Goal: Task Accomplishment & Management: Manage account settings

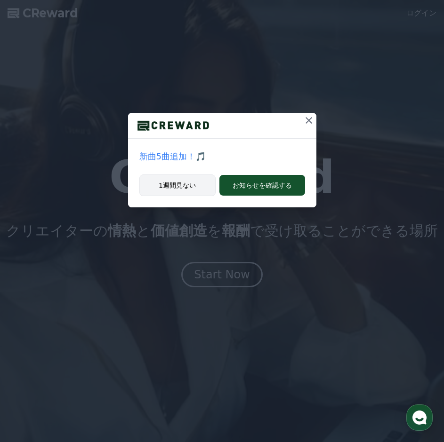
click at [192, 188] on button "1週間見ない" at bounding box center [177, 186] width 76 height 22
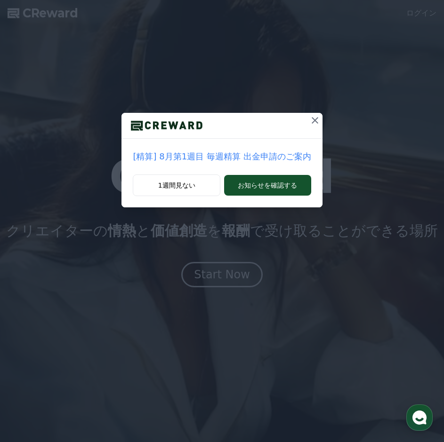
click at [320, 119] on div "[精算] 8月第1週目 毎週精算 出金申請のご案内 1週間見ない お知らせを確認する" at bounding box center [222, 111] width 444 height 223
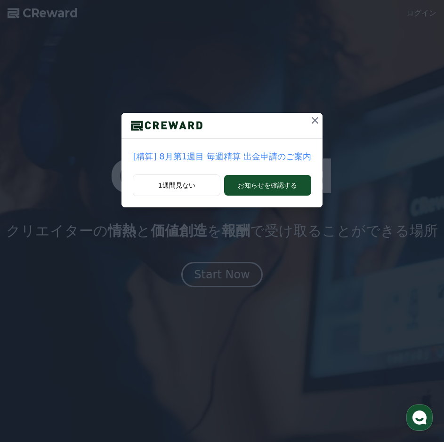
click at [312, 120] on icon at bounding box center [314, 120] width 11 height 11
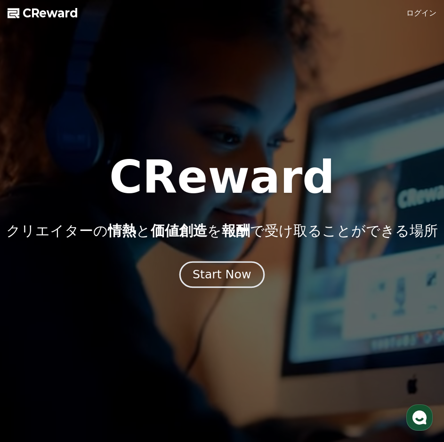
click at [226, 283] on button "Start Now" at bounding box center [221, 275] width 85 height 27
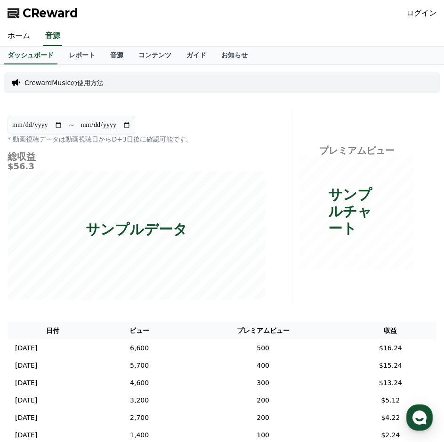
click at [417, 19] on div "ログイン" at bounding box center [421, 13] width 30 height 15
click at [418, 12] on link "ログイン" at bounding box center [421, 13] width 30 height 11
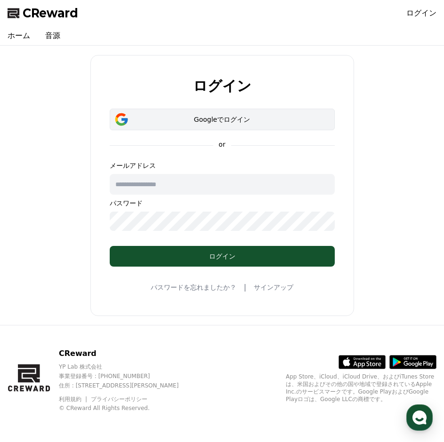
click at [253, 125] on button "Googleでログイン" at bounding box center [222, 120] width 225 height 22
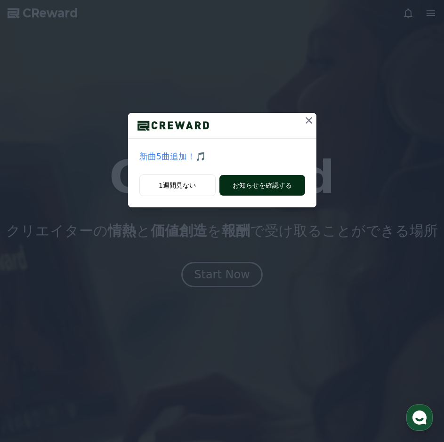
click at [277, 186] on button "お知らせを確認する" at bounding box center [262, 185] width 86 height 21
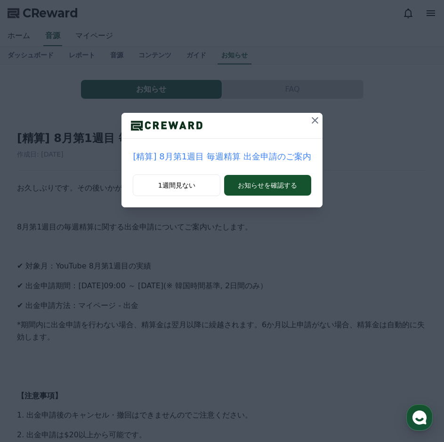
click at [312, 121] on icon at bounding box center [315, 120] width 7 height 7
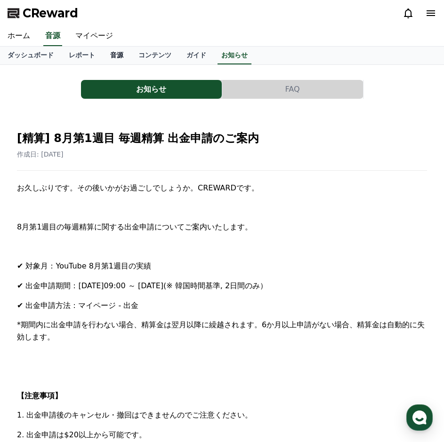
drag, startPoint x: 119, startPoint y: 72, endPoint x: 113, endPoint y: 50, distance: 21.9
click at [117, 59] on div "CReward ホーム 音源 マイページ ダッシュボード レポート 音源 コンテンツ ガイド お知らせ お知らせ FAQ [精算] 8月第1週目 毎週精算 出…" at bounding box center [222, 435] width 444 height 870
click at [112, 50] on link "音源" at bounding box center [117, 56] width 28 height 18
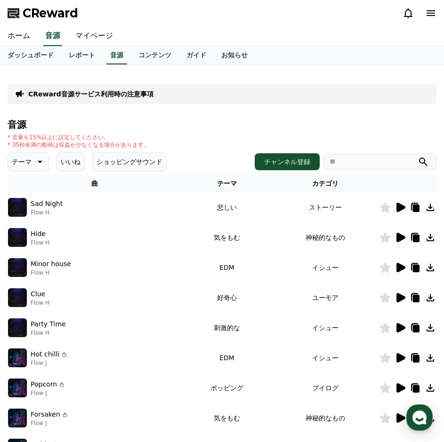
click at [402, 208] on icon at bounding box center [400, 207] width 9 height 9
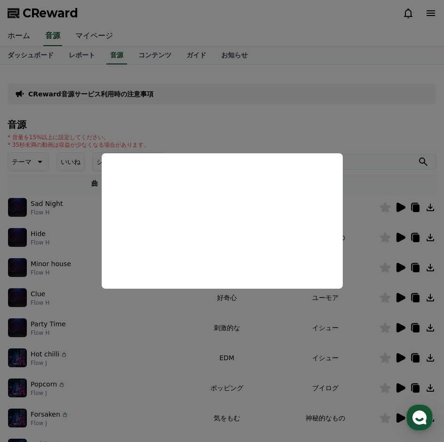
click at [300, 112] on button "close modal" at bounding box center [222, 221] width 444 height 442
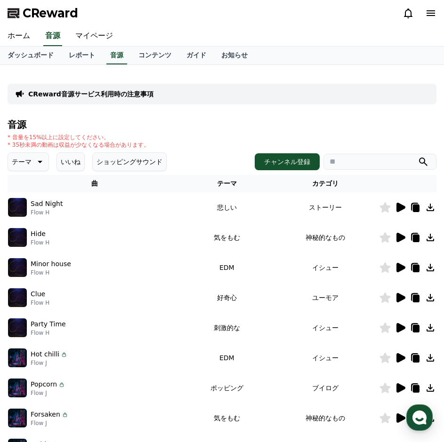
click at [426, 16] on icon at bounding box center [430, 13] width 11 height 11
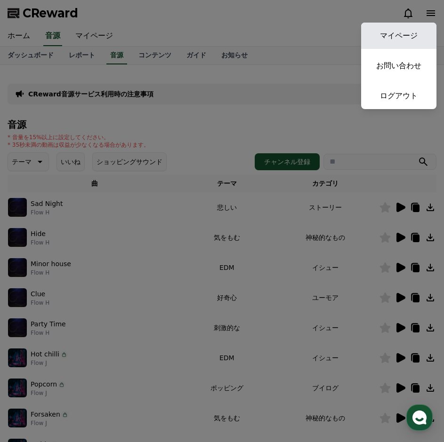
click at [412, 41] on link "マイページ" at bounding box center [398, 36] width 75 height 26
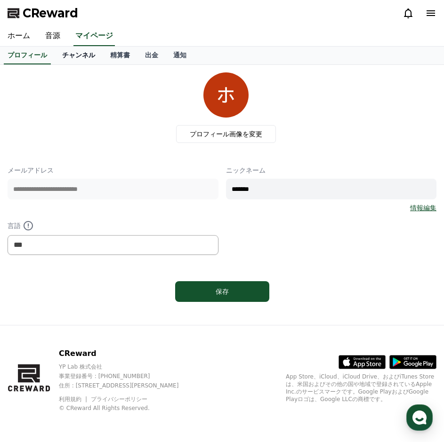
click at [73, 62] on link "チャンネル" at bounding box center [79, 56] width 48 height 18
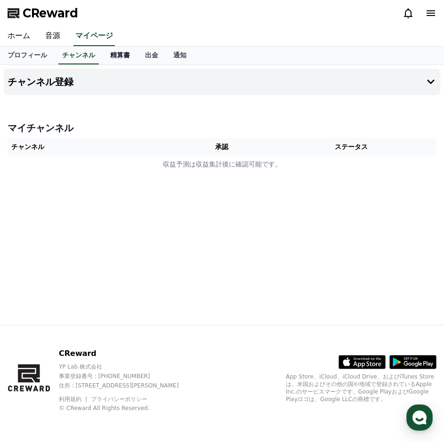
click at [122, 62] on link "精算書" at bounding box center [120, 56] width 35 height 18
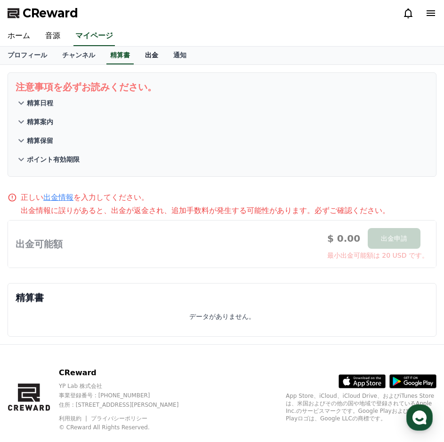
click at [149, 58] on link "出金" at bounding box center [151, 56] width 28 height 18
click at [175, 59] on link "通知" at bounding box center [180, 56] width 28 height 18
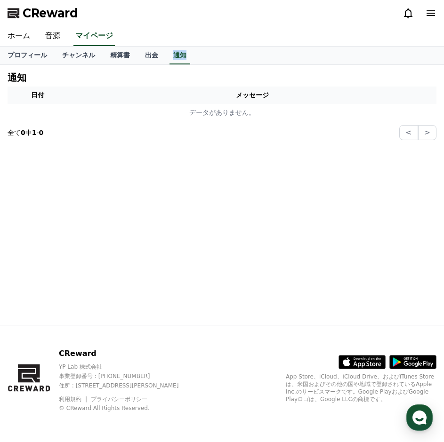
click at [158, 63] on div "プロフィール チャンネル 精算書 出金 通知" at bounding box center [222, 56] width 444 height 18
click at [147, 62] on link "出金" at bounding box center [151, 56] width 28 height 18
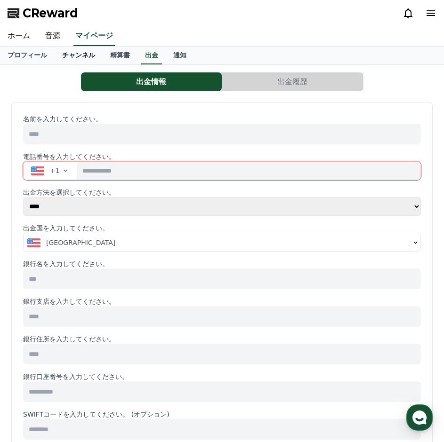
click at [64, 58] on link "チャンネル" at bounding box center [79, 56] width 48 height 18
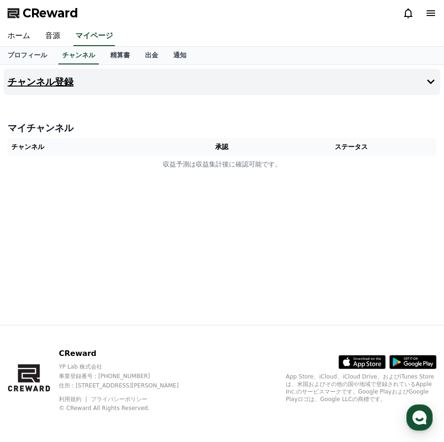
click at [43, 77] on h4 "チャンネル登録" at bounding box center [41, 82] width 66 height 10
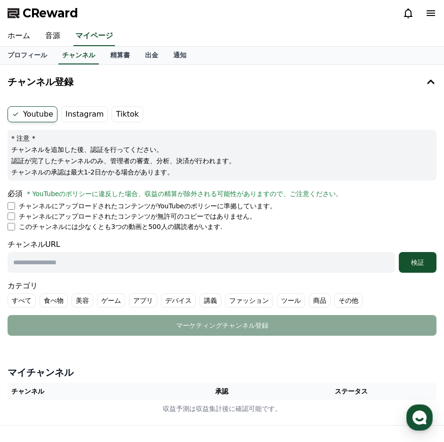
click at [169, 271] on form "Youtube Instagram Tiktok * 注意 * チャンネルを追加した後、認証を行ってください。 認証が完了したチャンネルのみ、管理者の審査、分…" at bounding box center [222, 221] width 429 height 230
click at [170, 270] on input "text" at bounding box center [201, 262] width 387 height 21
paste input "**********"
type input "**********"
click at [418, 265] on div "検証" at bounding box center [417, 262] width 30 height 9
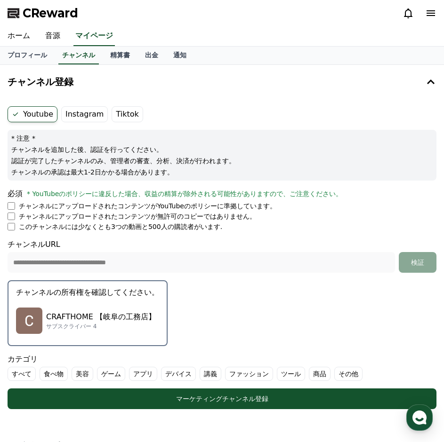
click at [334, 372] on label "その他" at bounding box center [348, 374] width 28 height 14
click at [334, 379] on label "その他" at bounding box center [354, 374] width 40 height 14
click at [334, 376] on label "その他" at bounding box center [348, 374] width 28 height 14
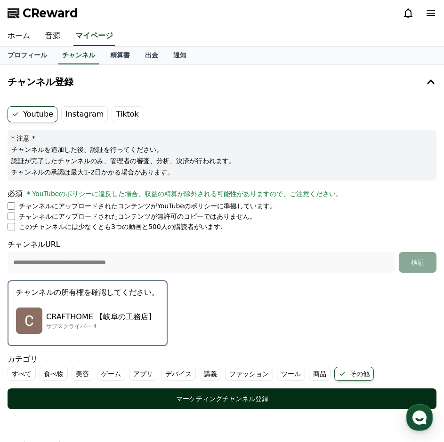
click at [311, 395] on div "マーケティングチャンネル登録" at bounding box center [221, 398] width 391 height 9
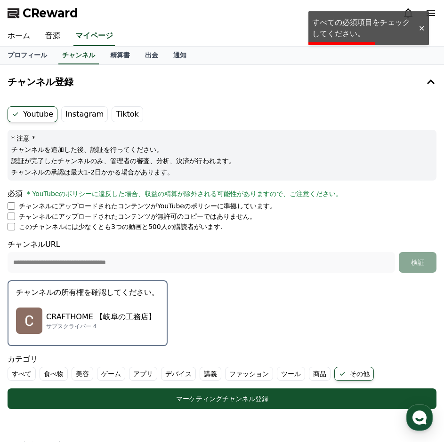
click at [90, 227] on p "このチャンネルには少なくとも3つの動画と500人の購読者がいます." at bounding box center [120, 226] width 203 height 9
click at [17, 229] on li "このチャンネルには少なくとも3つの動画と500人の購読者がいます." at bounding box center [222, 226] width 429 height 9
click at [16, 228] on li "このチャンネルには少なくとも3つの動画と500人の購読者がいます." at bounding box center [222, 226] width 429 height 9
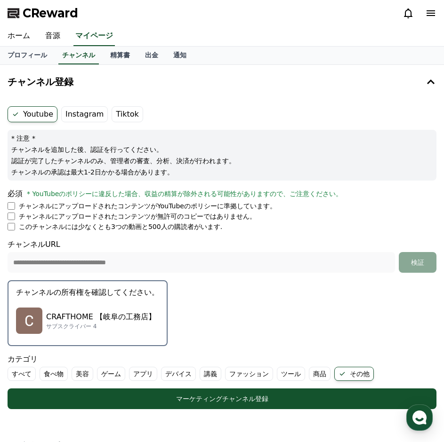
click at [13, 199] on div "必須 * YouTubeのポリシーに違反した場合、収益の精算が除外される可能性がありますので、ご注意ください。" at bounding box center [222, 193] width 429 height 11
click at [76, 117] on label "Instagram" at bounding box center [84, 114] width 47 height 16
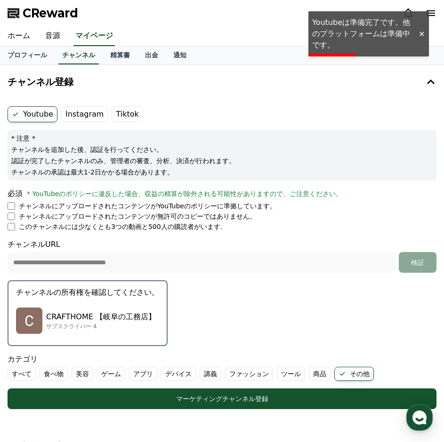
click at [80, 116] on label "Instagram" at bounding box center [84, 114] width 47 height 16
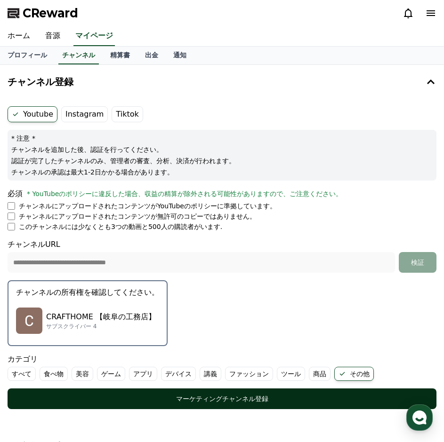
click at [232, 401] on div "マーケティングチャンネル登録" at bounding box center [221, 398] width 391 height 9
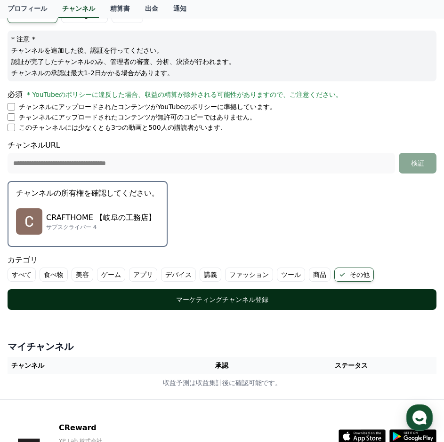
scroll to position [23, 0]
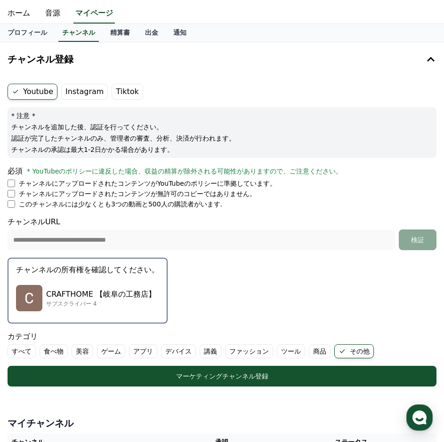
click at [99, 113] on p "* 注意 *" at bounding box center [221, 115] width 421 height 9
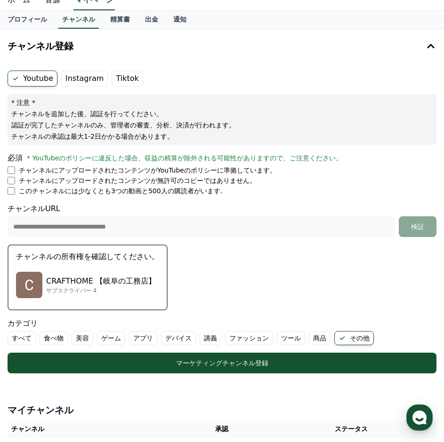
click at [132, 272] on div "CRAFTHOME 【岐阜の工務店】 サブスクライバー 4" at bounding box center [87, 285] width 143 height 38
click at [128, 279] on p "CRAFTHOME 【岐阜の工務店】" at bounding box center [101, 281] width 110 height 11
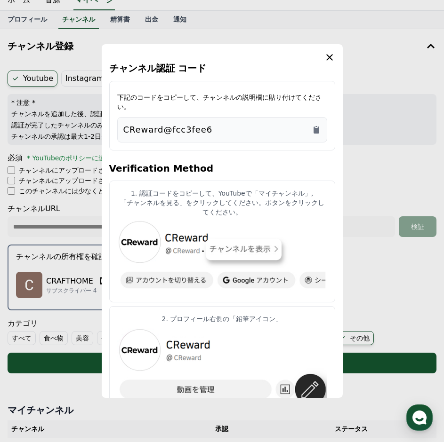
click at [113, 279] on section "1. 認証コードをコピーして、YouTubeで「マイチャンネル」, 「チャンネルを見る」をクリックしてください。ボタンをクリックしてください。 2. プロフィ…" at bounding box center [222, 446] width 226 height 530
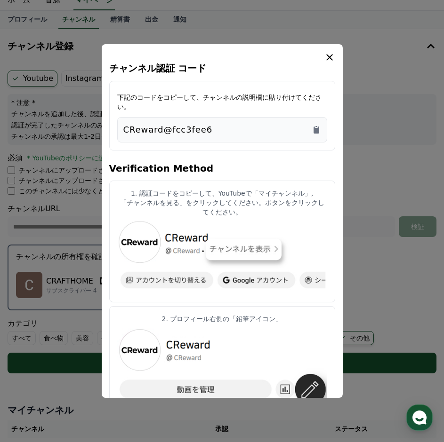
click at [64, 285] on button "close modal" at bounding box center [222, 221] width 444 height 442
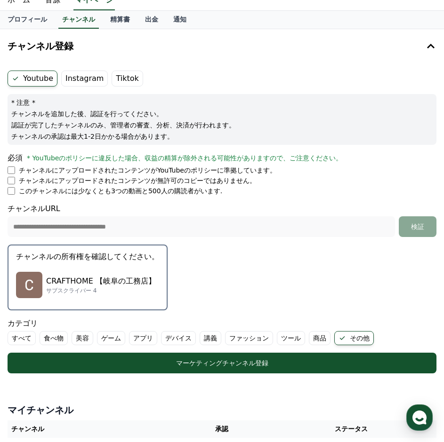
click at [124, 280] on p "CRAFTHOME 【岐阜の工務店】" at bounding box center [101, 281] width 110 height 11
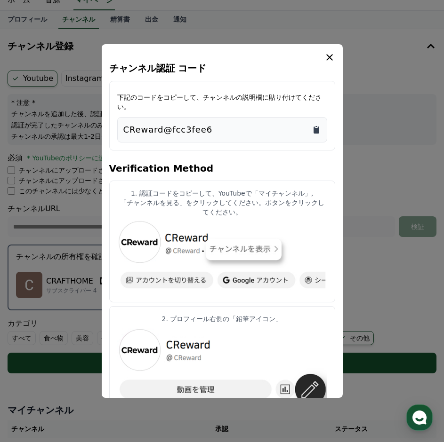
click at [318, 127] on icon "Copy to clipboard" at bounding box center [316, 130] width 6 height 7
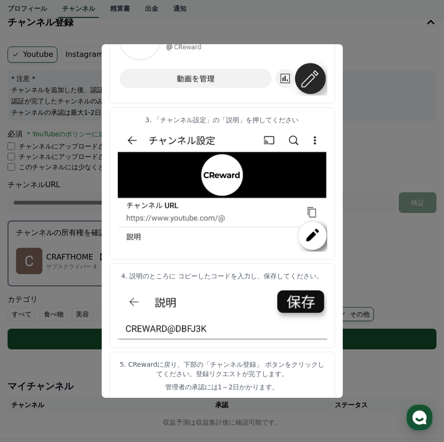
scroll to position [71, 0]
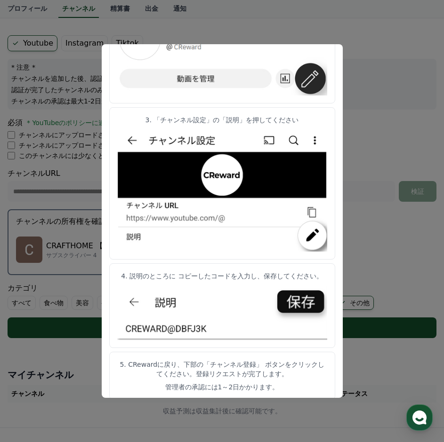
click at [365, 85] on button "close modal" at bounding box center [222, 221] width 444 height 442
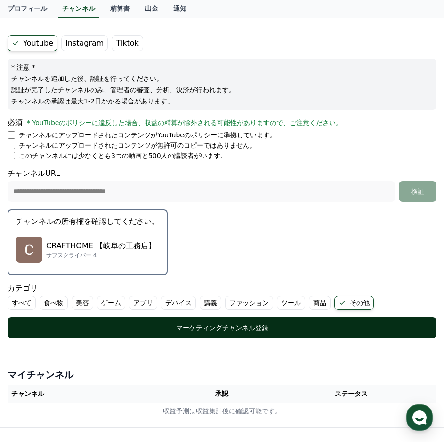
click at [244, 318] on button "マーケティングチャンネル登録" at bounding box center [222, 328] width 429 height 21
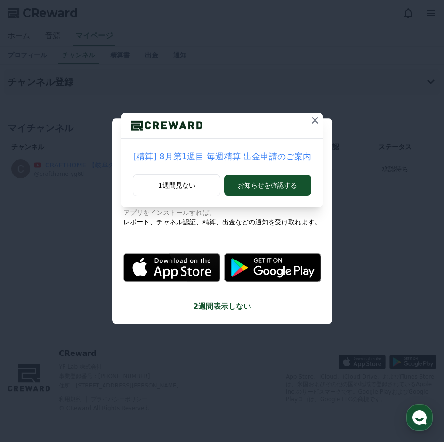
click at [309, 118] on icon at bounding box center [314, 120] width 11 height 11
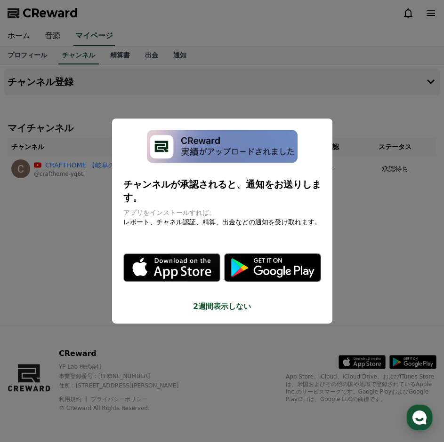
click at [216, 273] on div "チャンネルが承認されると、通知をお送りします。 アプリをインストールすれば。 レポート、チャネル認証、精算、出金などの通知を受け取れます。 .st0 { fi…" at bounding box center [222, 221] width 220 height 205
click at [220, 301] on button "2週間表示しない" at bounding box center [222, 306] width 198 height 11
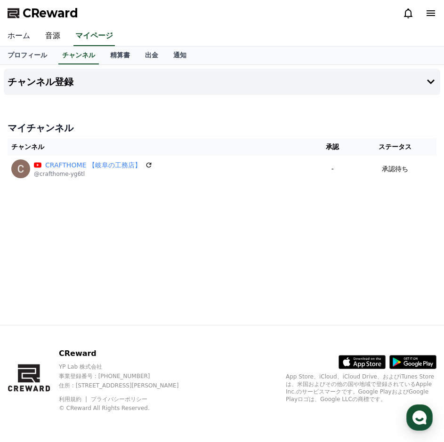
click at [16, 35] on link "ホーム" at bounding box center [19, 36] width 38 height 20
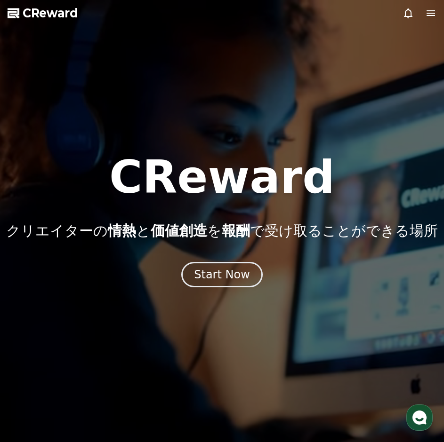
click at [433, 15] on icon at bounding box center [430, 13] width 8 height 6
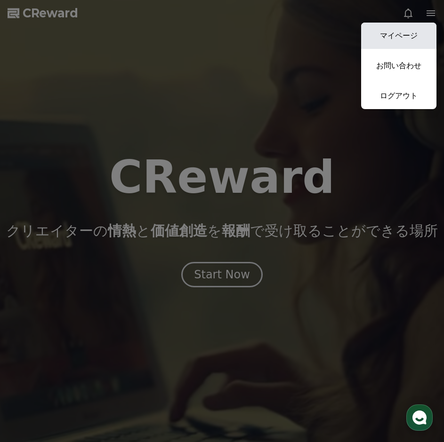
click at [405, 28] on link "マイページ" at bounding box center [398, 36] width 75 height 26
